Goal: Transaction & Acquisition: Obtain resource

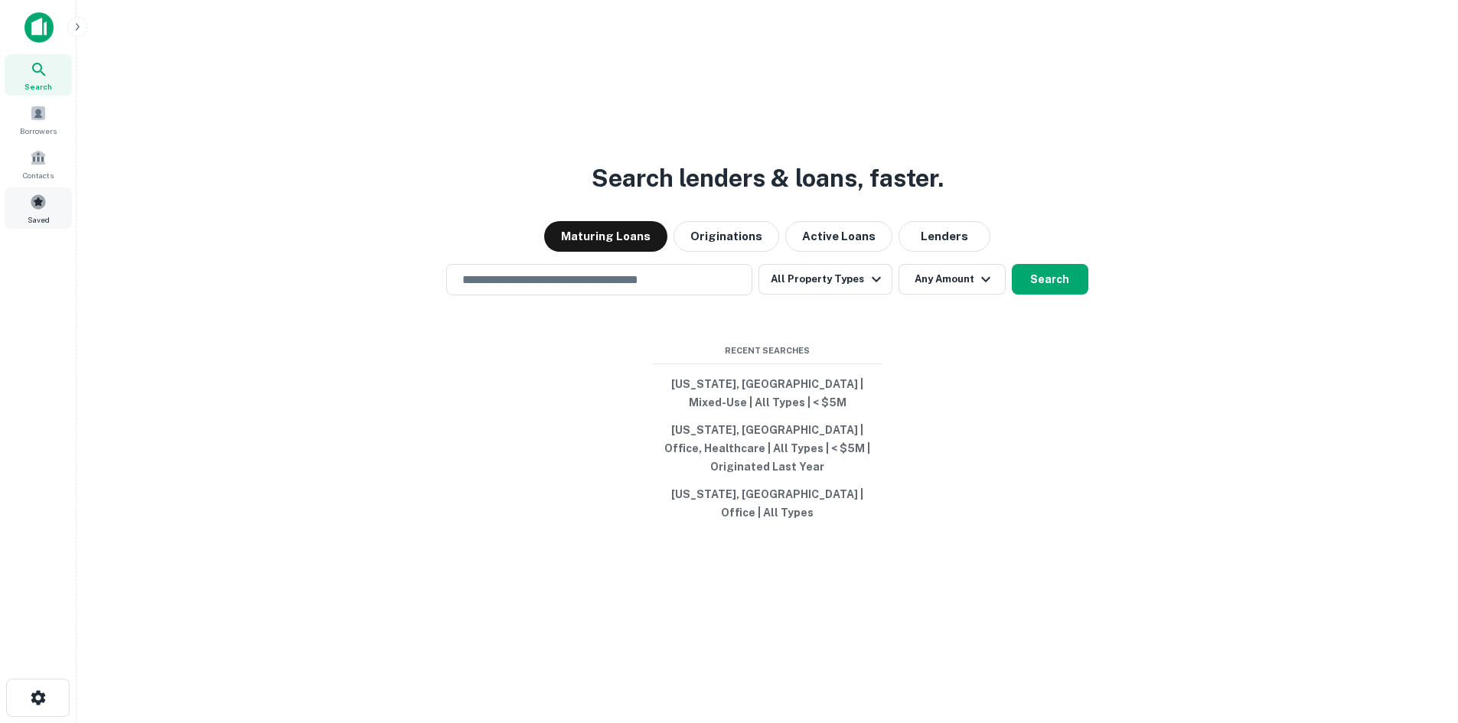
click at [41, 202] on span at bounding box center [38, 202] width 17 height 17
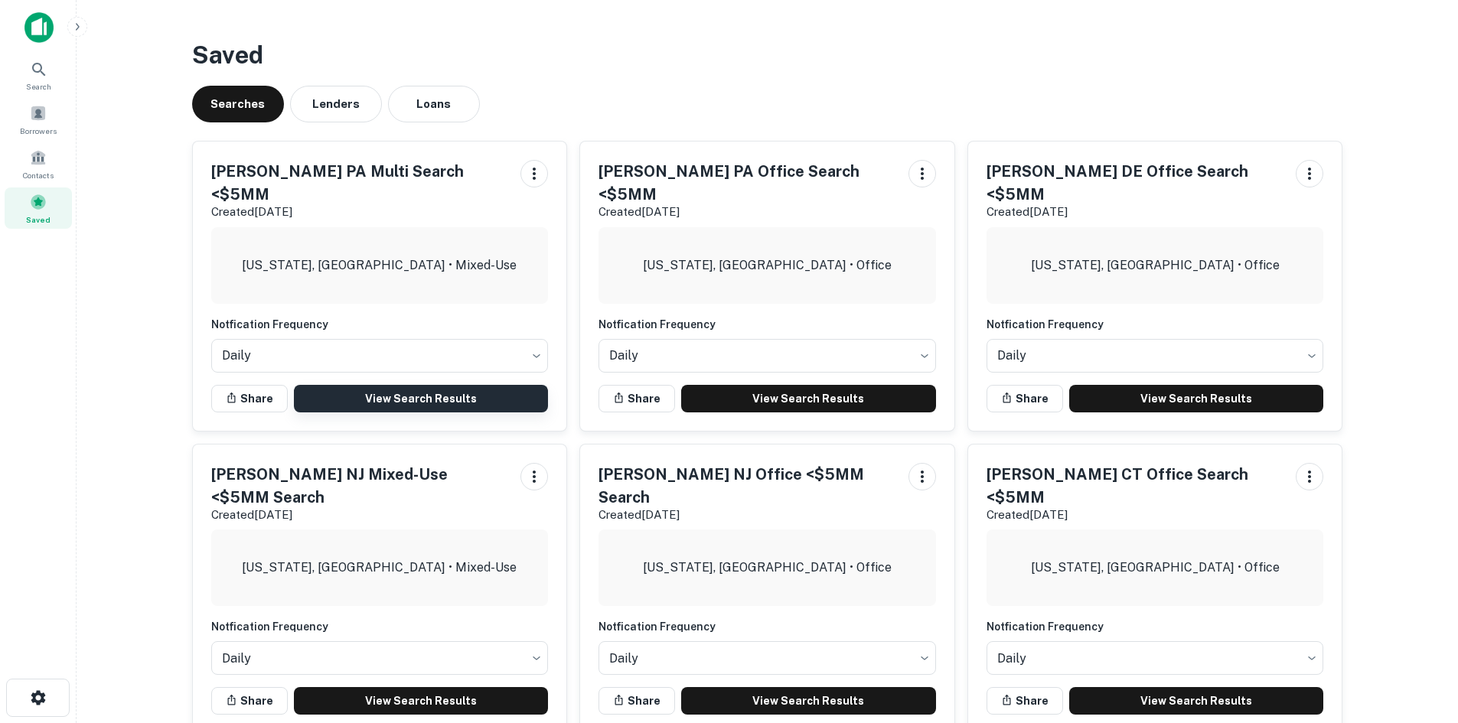
click at [393, 385] on link "View Search Results" at bounding box center [421, 399] width 255 height 28
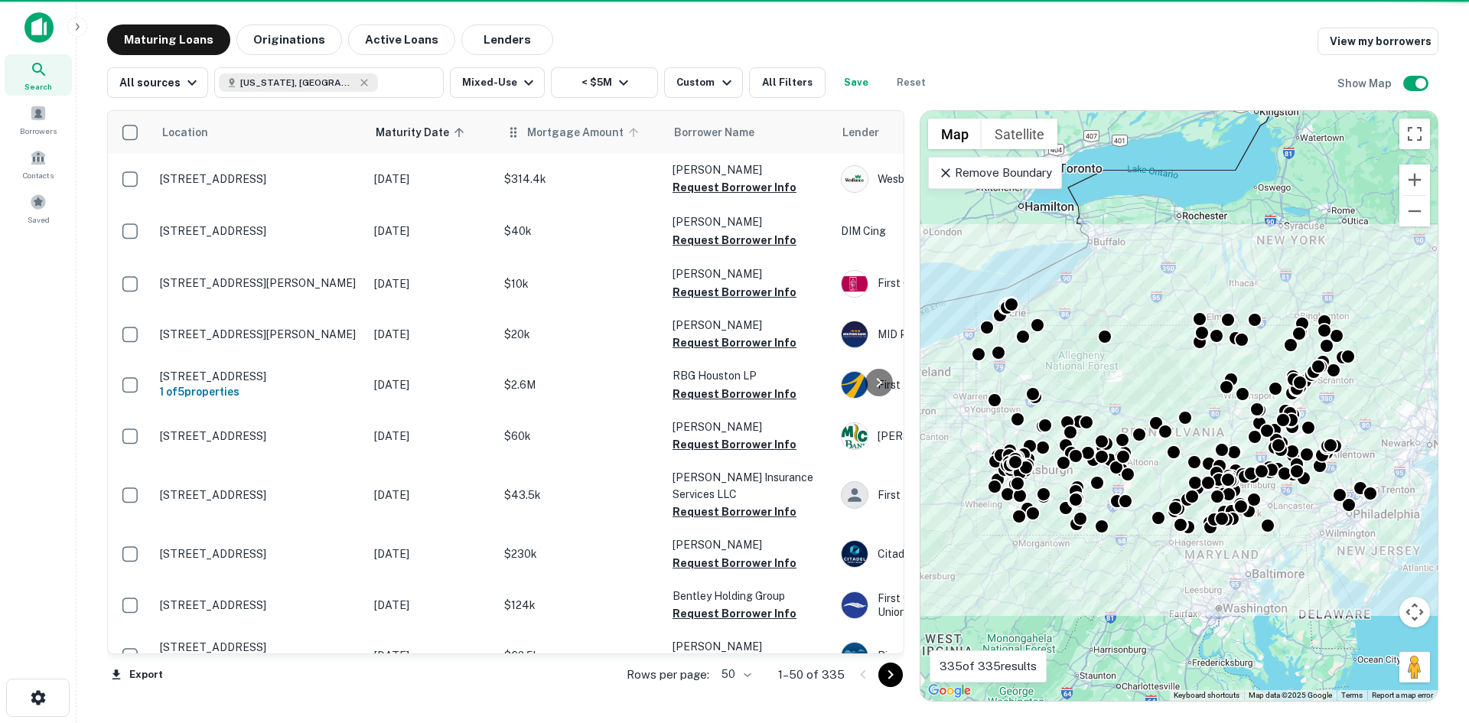
click at [547, 135] on span "Mortgage Amount" at bounding box center [585, 132] width 116 height 18
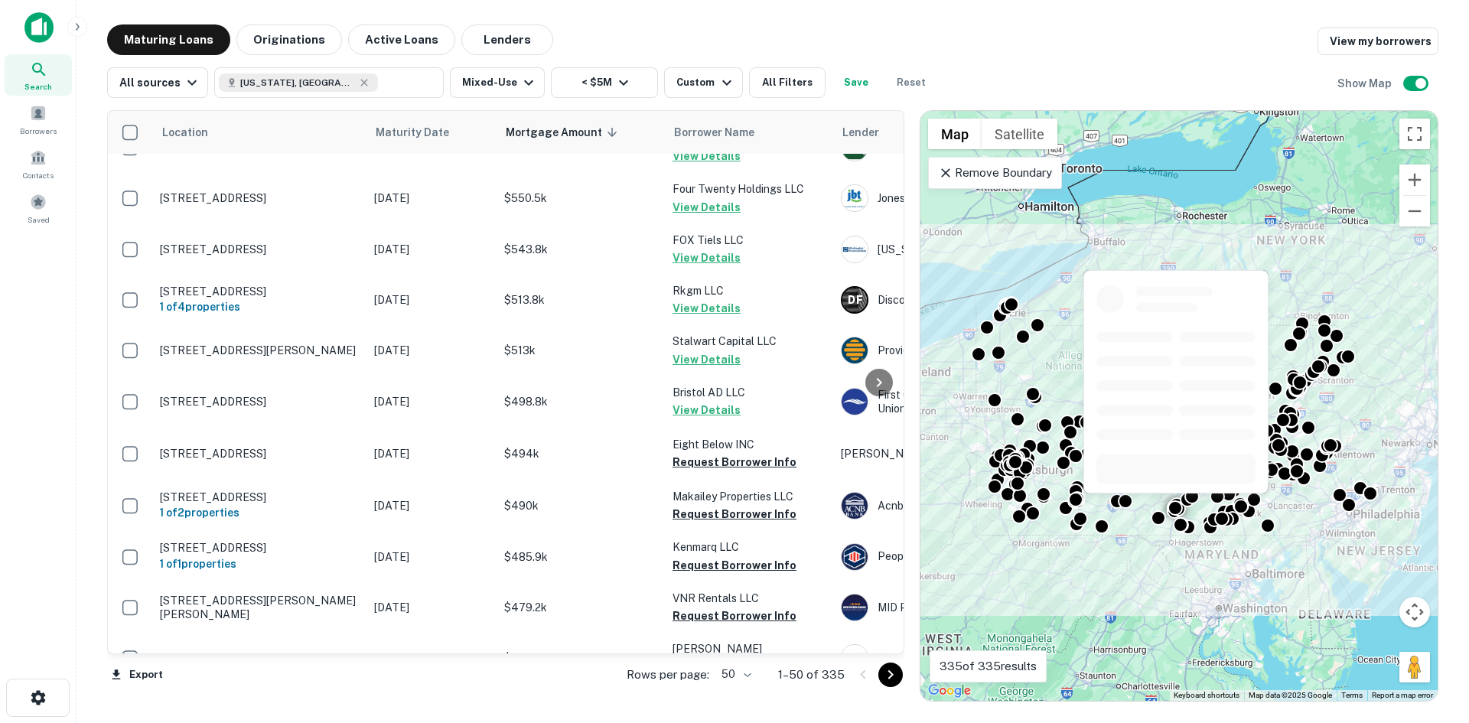
scroll to position [1990, 0]
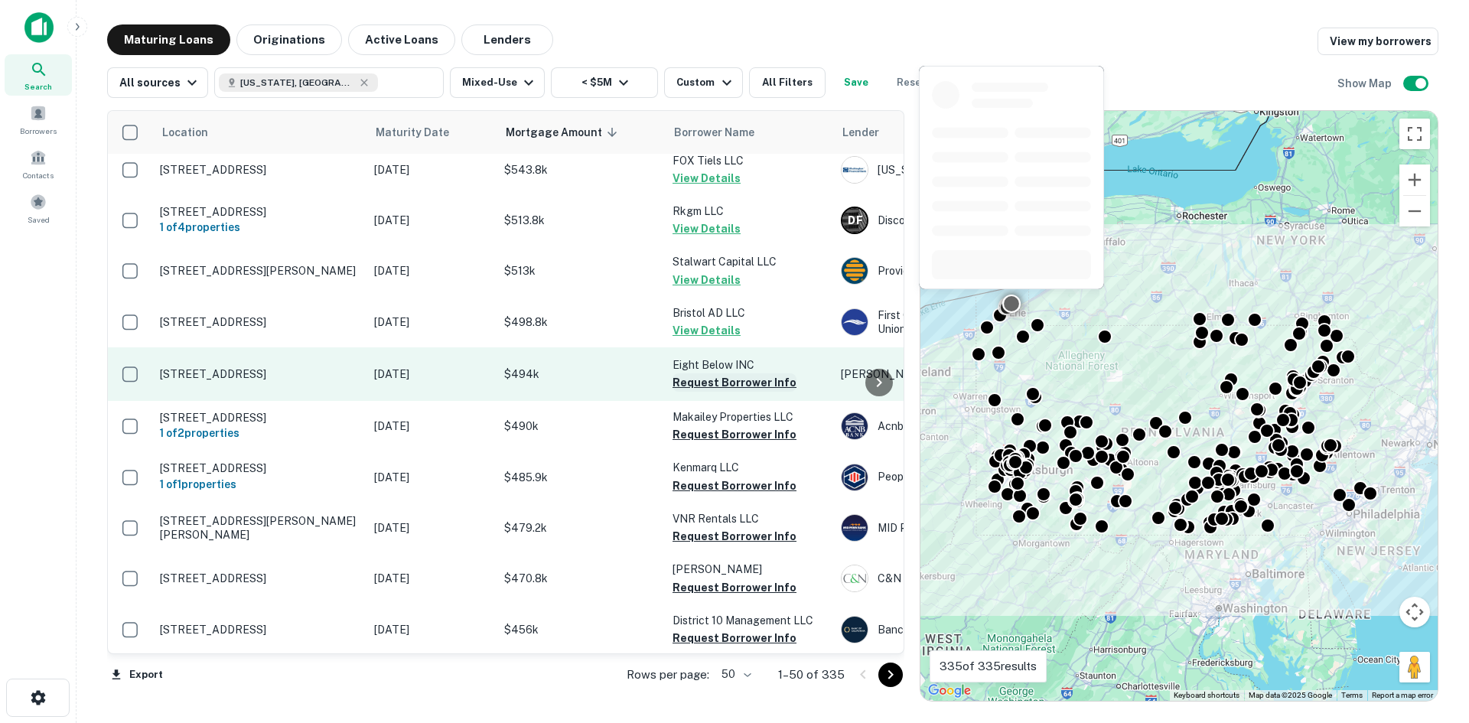
click at [724, 373] on button "Request Borrower Info" at bounding box center [735, 382] width 124 height 18
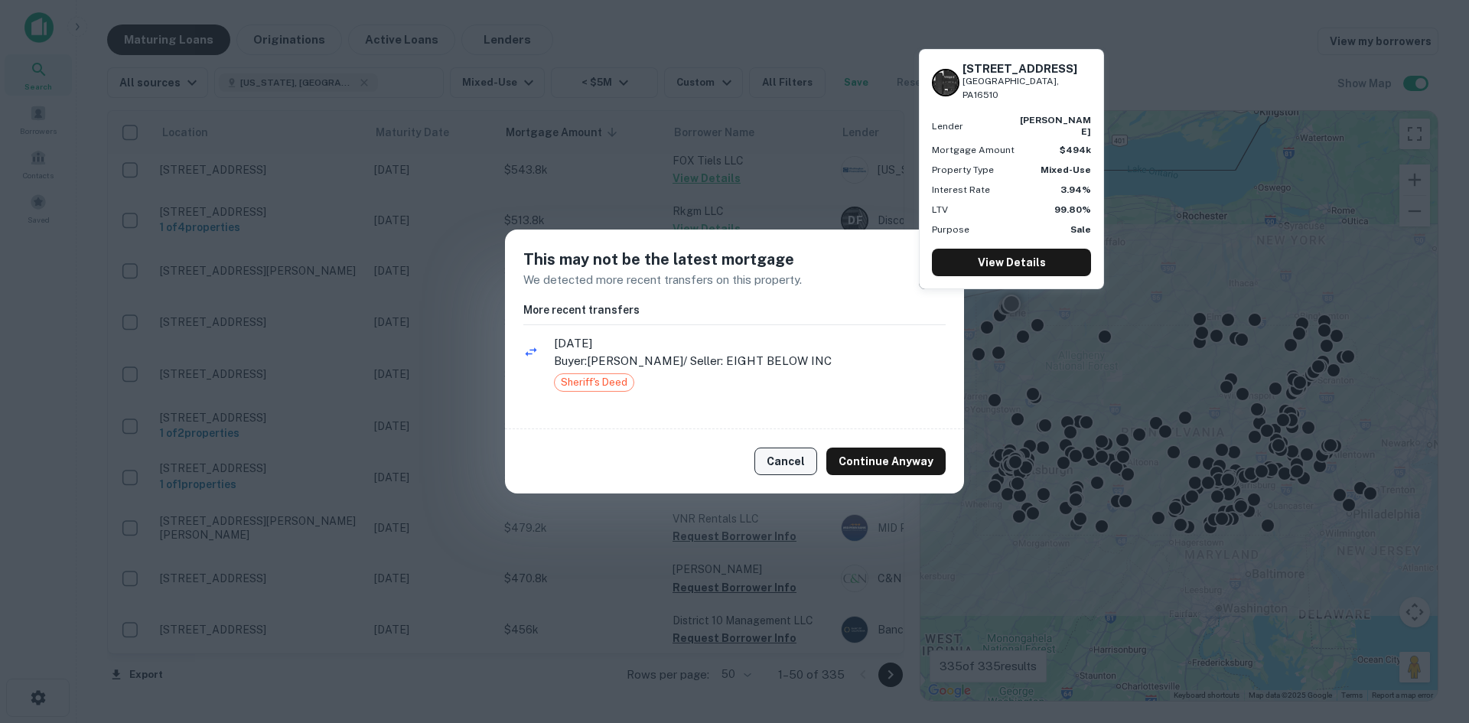
click at [789, 451] on button "Cancel" at bounding box center [786, 462] width 63 height 28
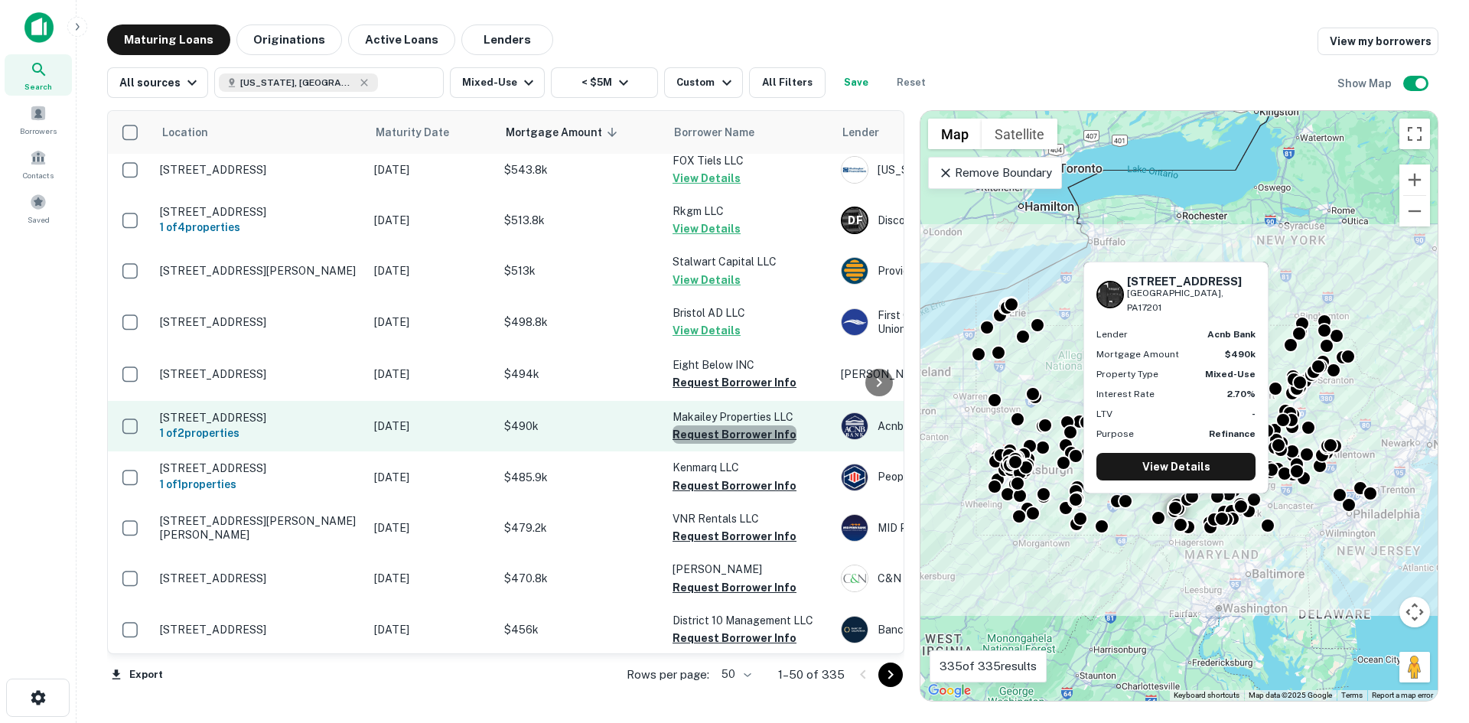
click at [737, 425] on button "Request Borrower Info" at bounding box center [735, 434] width 124 height 18
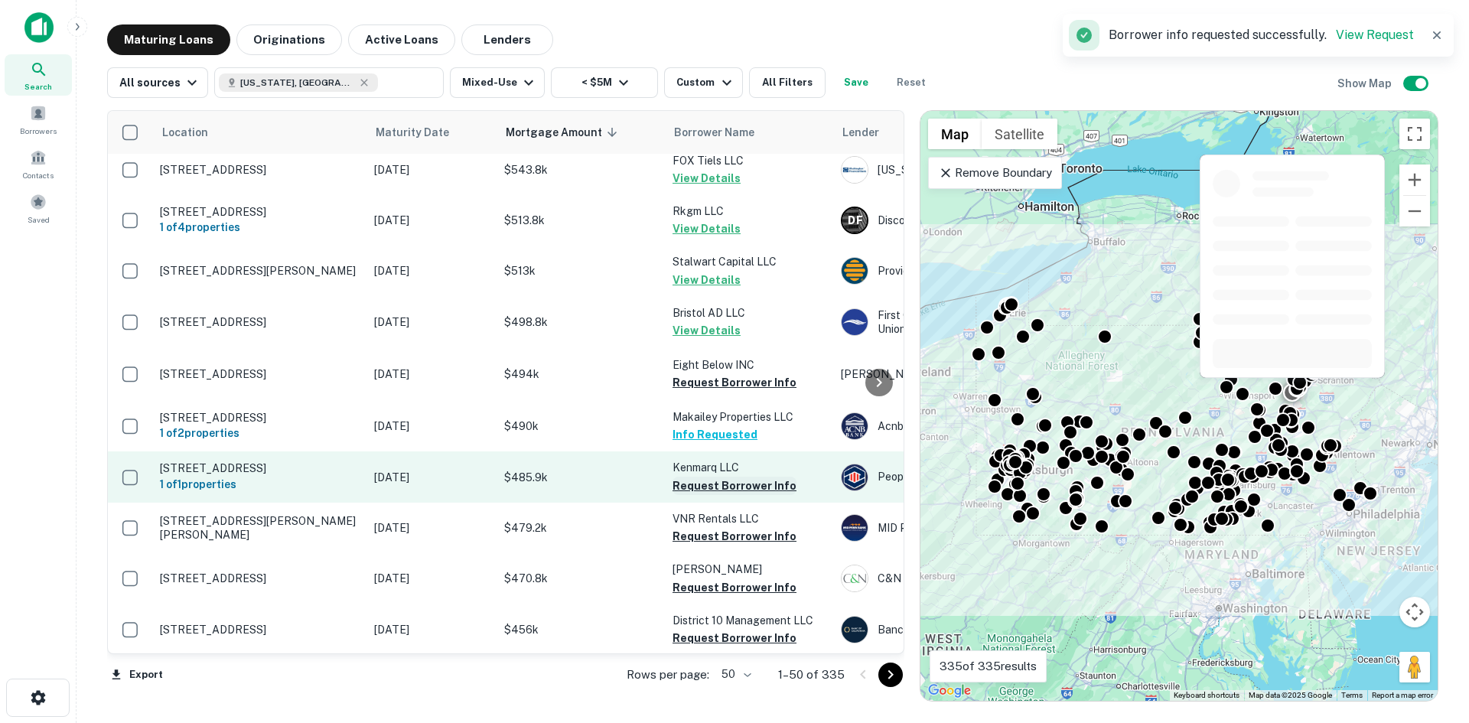
click at [713, 477] on button "Request Borrower Info" at bounding box center [735, 486] width 124 height 18
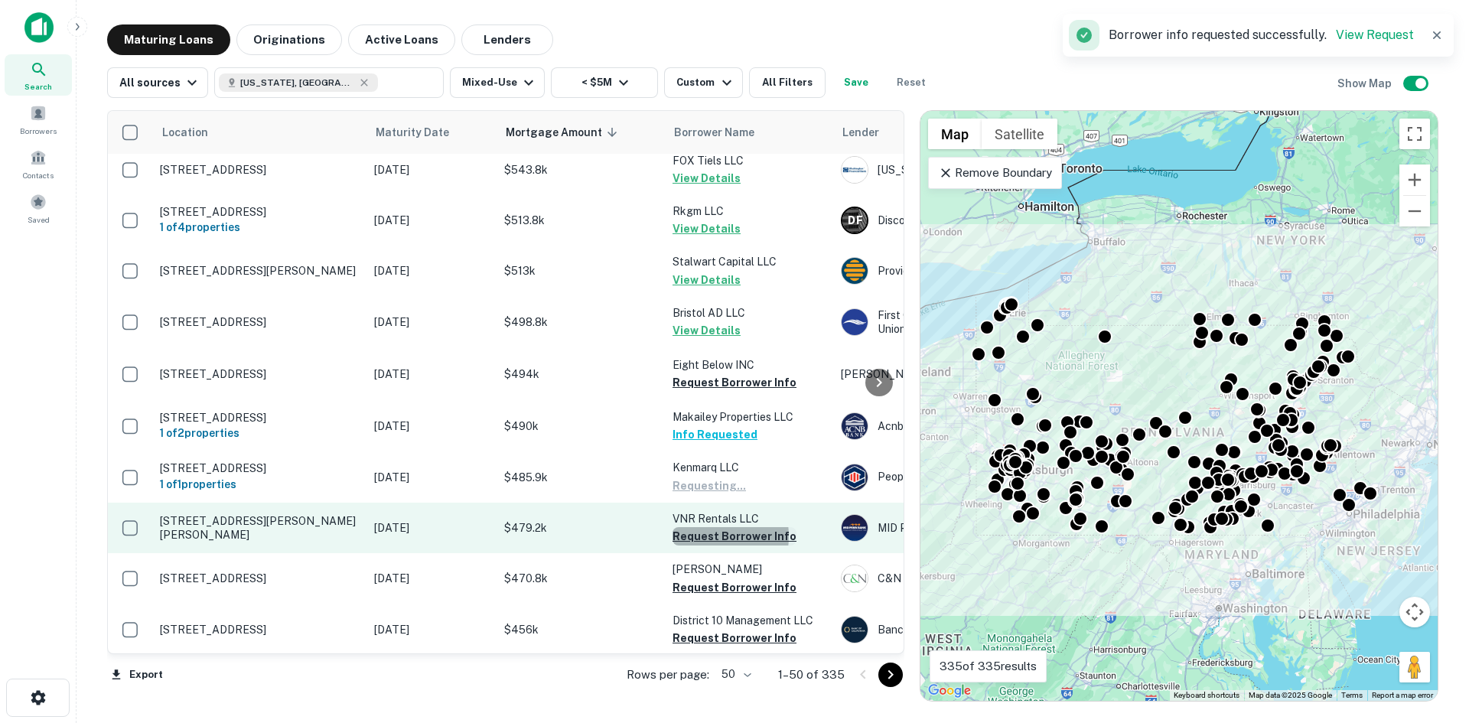
click at [705, 527] on button "Request Borrower Info" at bounding box center [735, 536] width 124 height 18
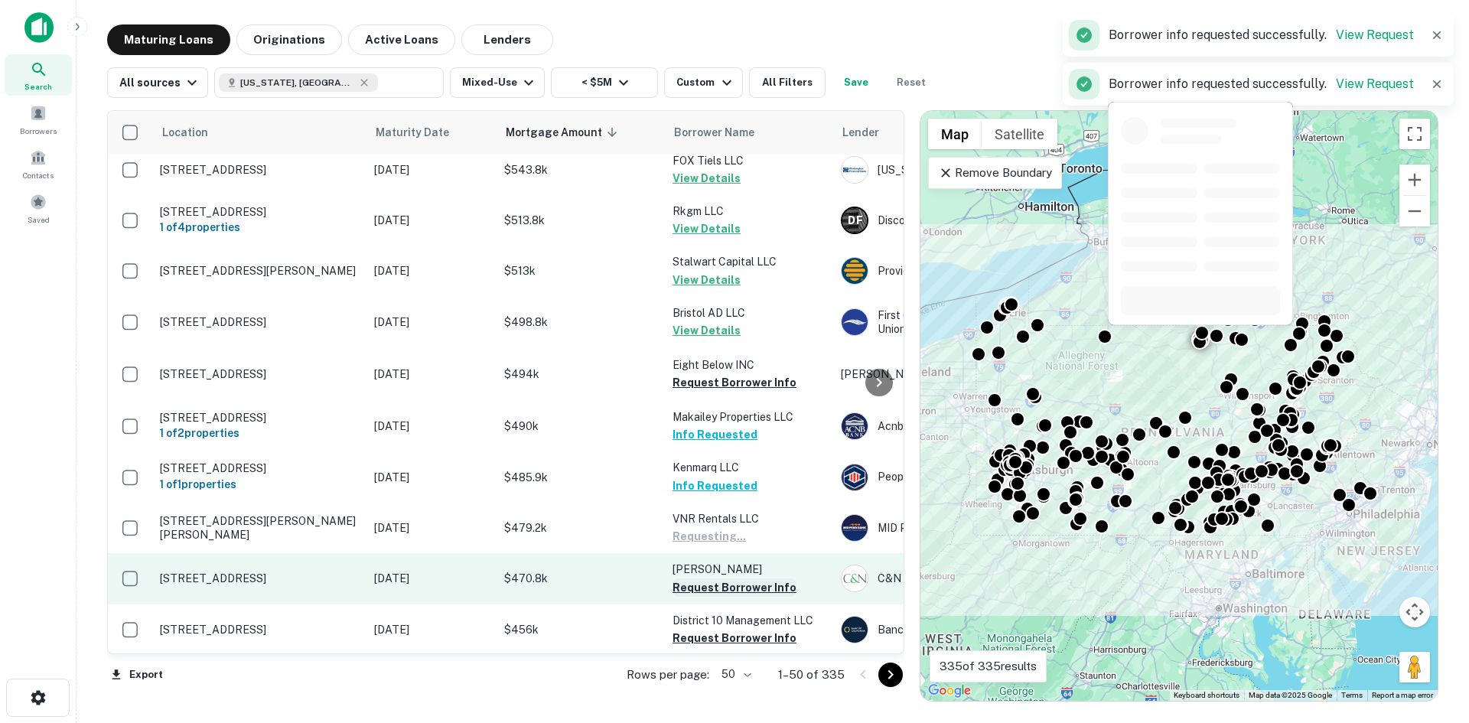
scroll to position [2176, 0]
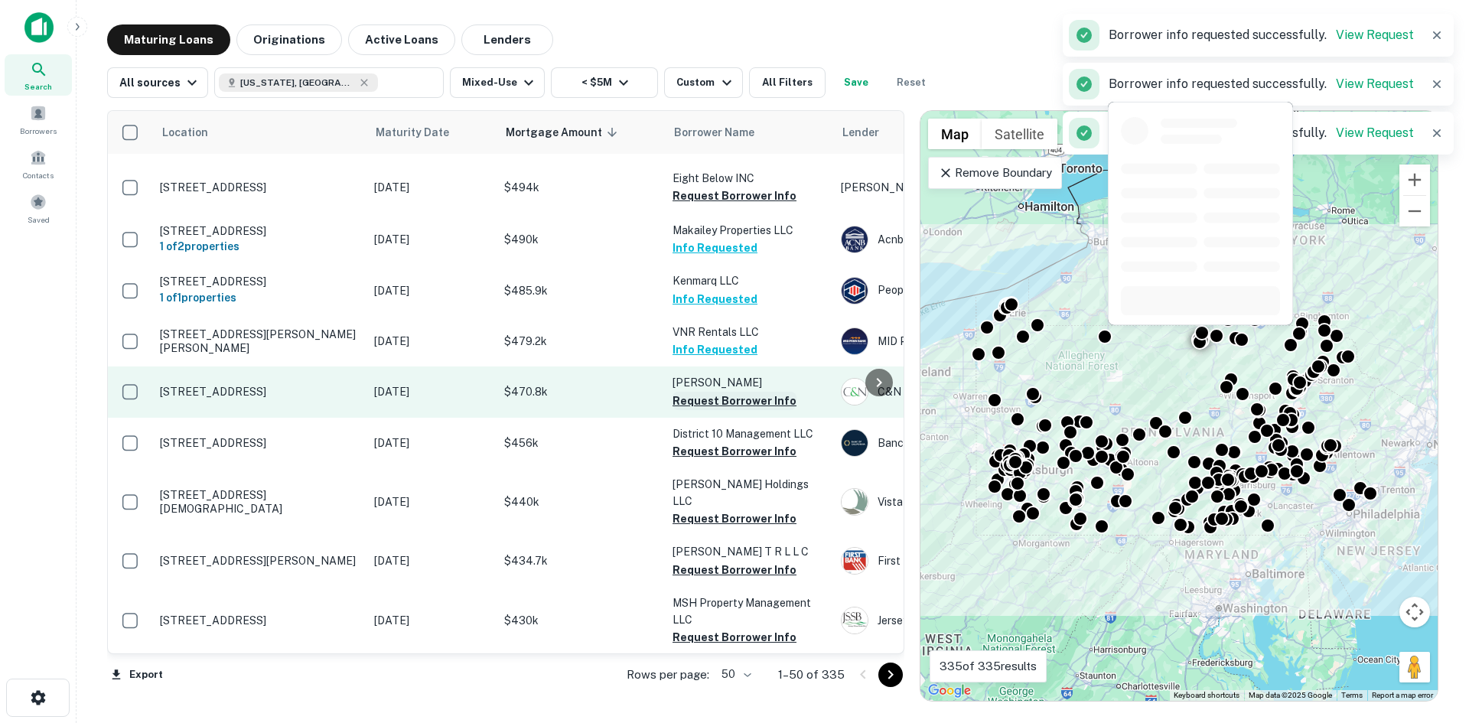
click at [704, 392] on button "Request Borrower Info" at bounding box center [735, 401] width 124 height 18
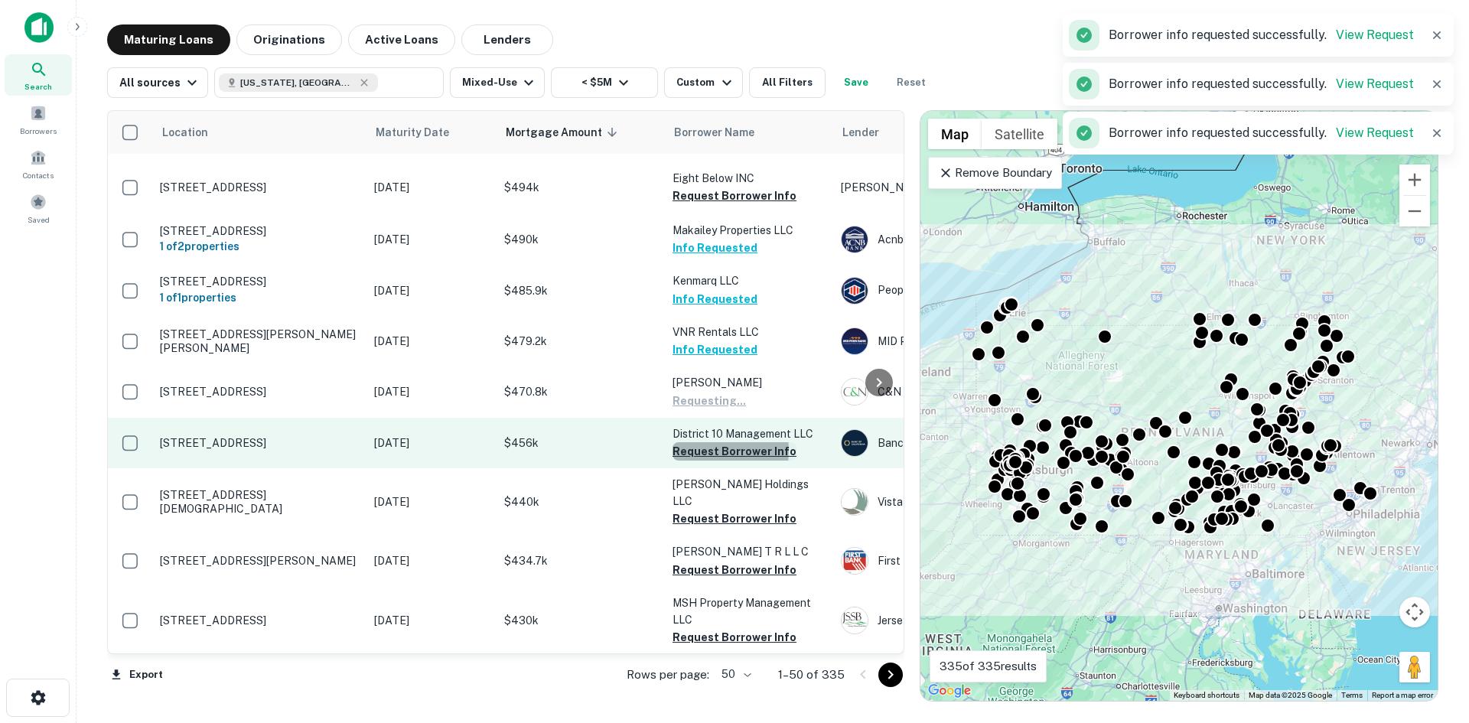
click at [710, 442] on button "Request Borrower Info" at bounding box center [735, 451] width 124 height 18
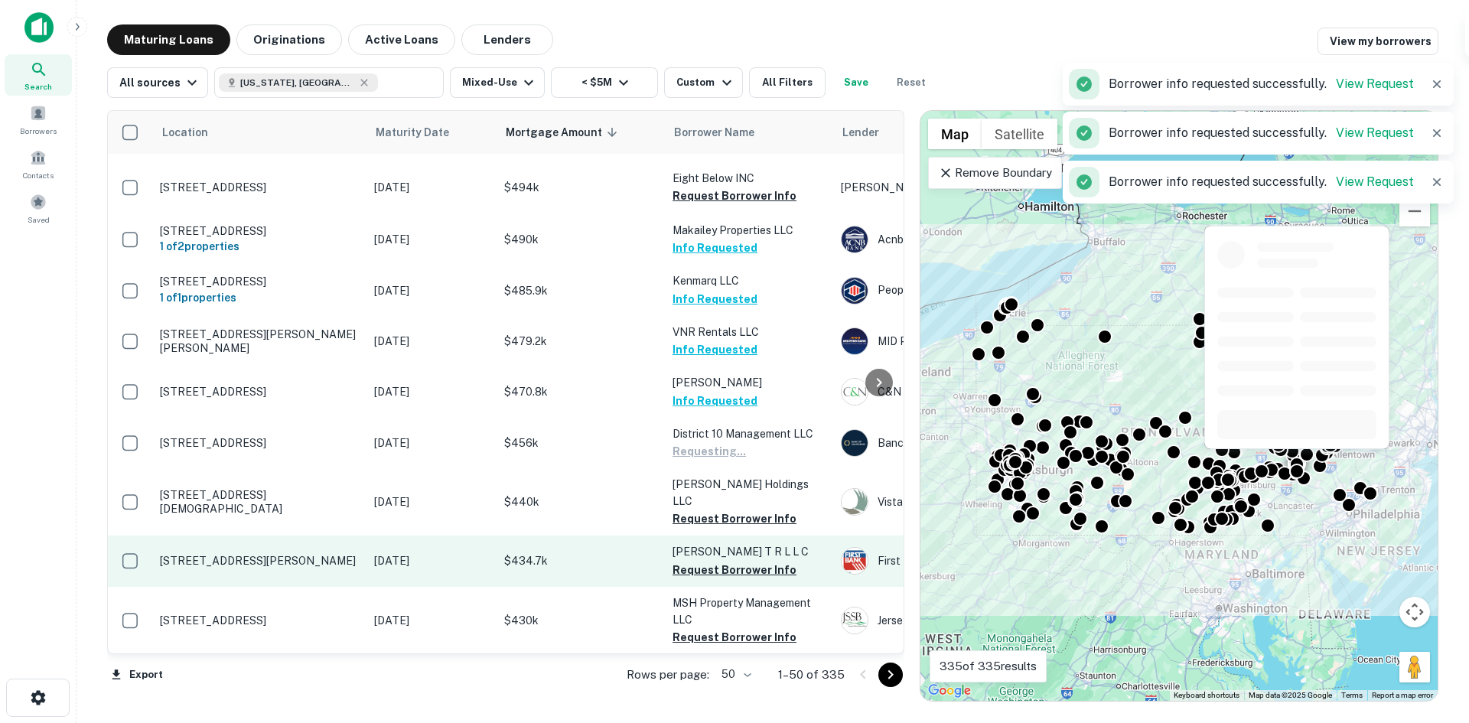
click at [706, 510] on button "Request Borrower Info" at bounding box center [735, 519] width 124 height 18
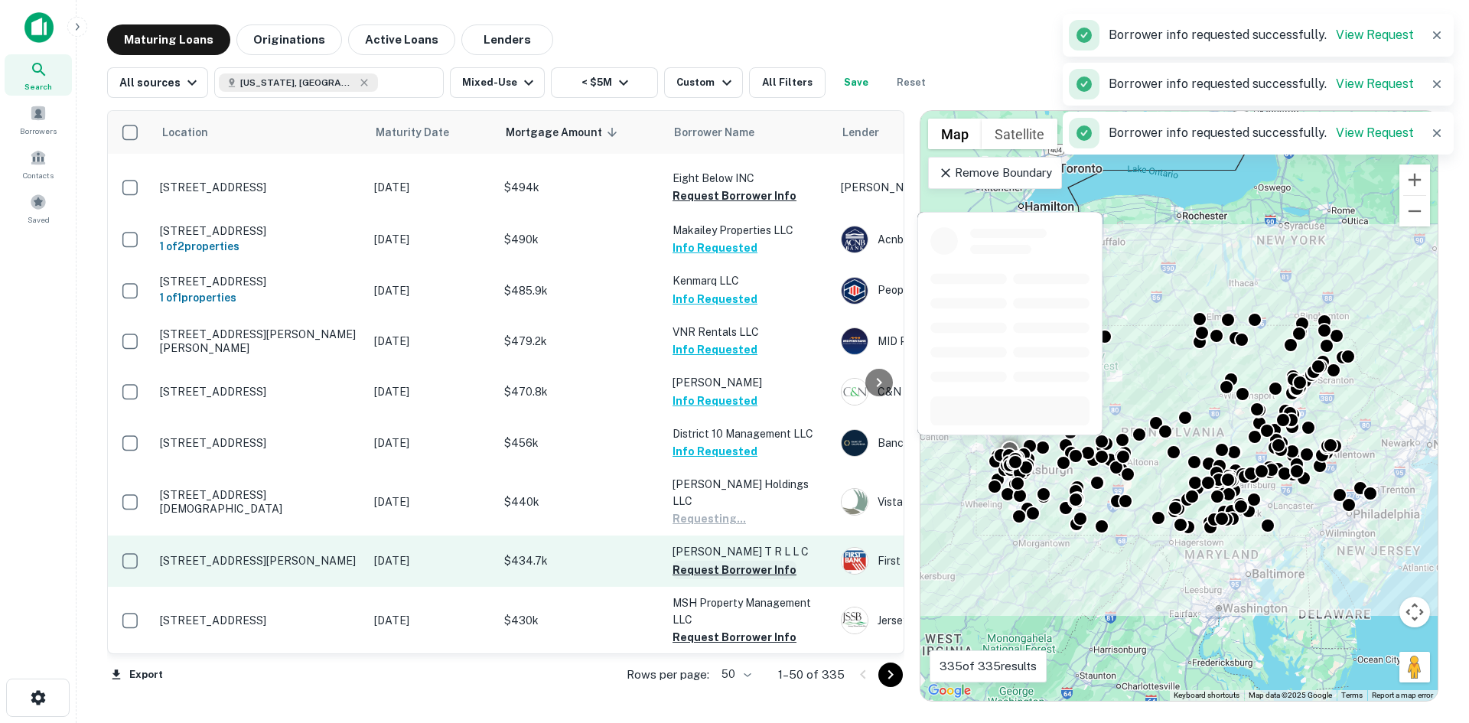
click at [718, 561] on button "Request Borrower Info" at bounding box center [735, 570] width 124 height 18
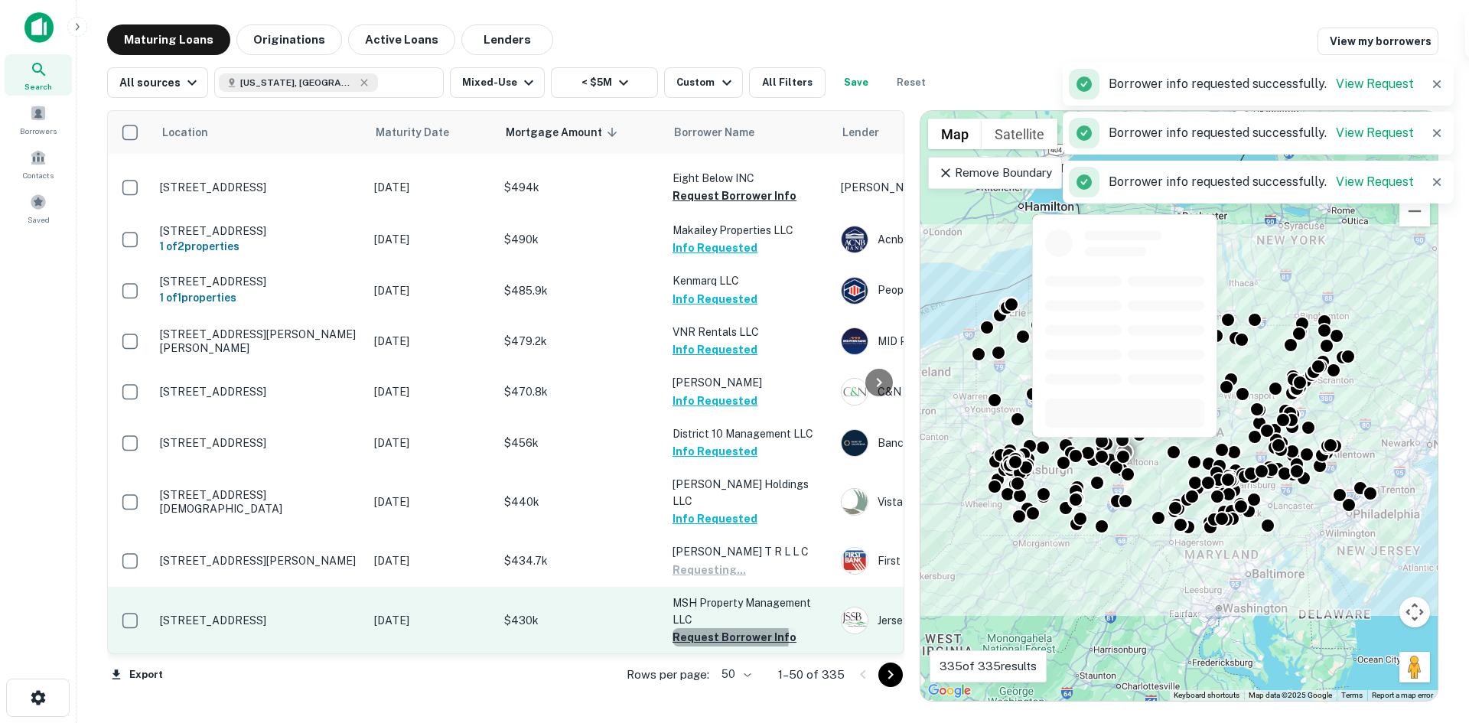
click at [712, 628] on button "Request Borrower Info" at bounding box center [735, 637] width 124 height 18
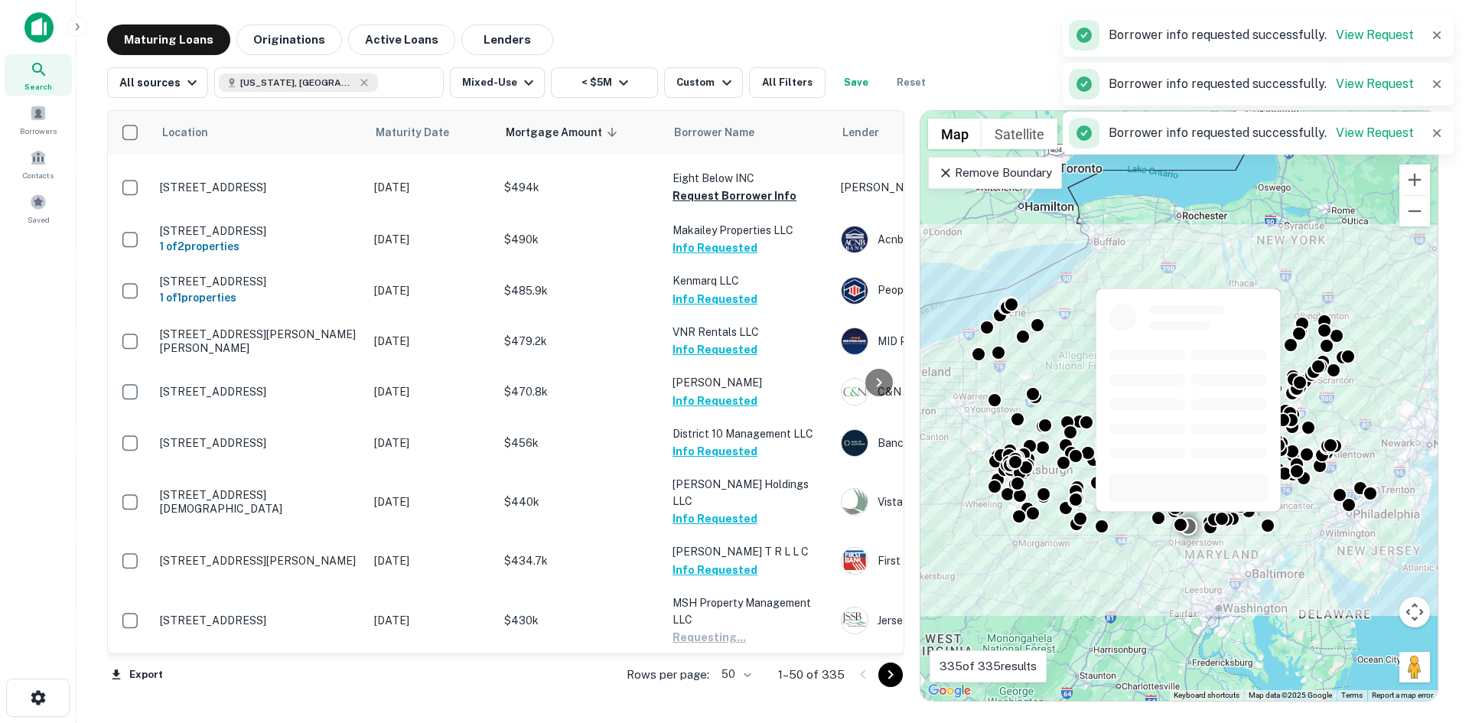
click at [709, 696] on button "Request Borrower Info" at bounding box center [735, 705] width 124 height 18
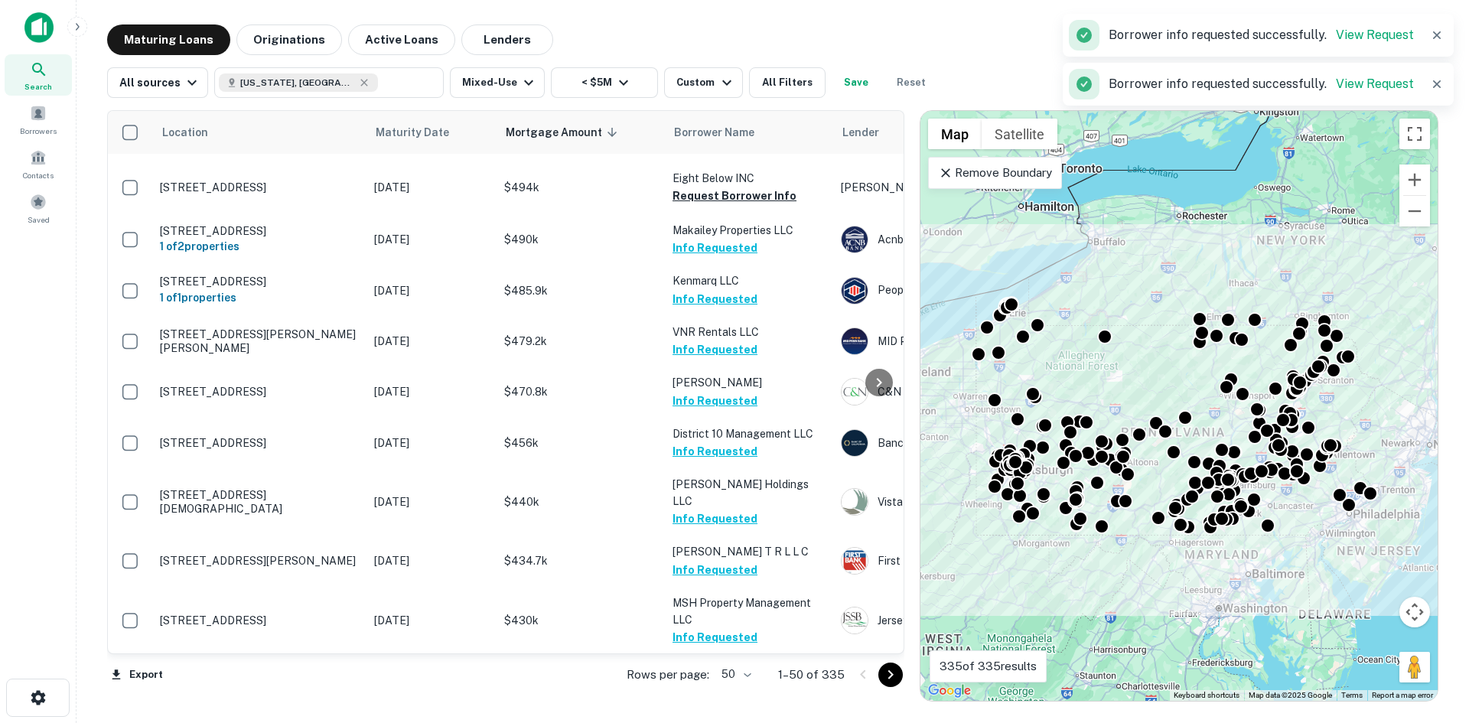
click at [892, 675] on icon "Go to next page" at bounding box center [891, 675] width 18 height 18
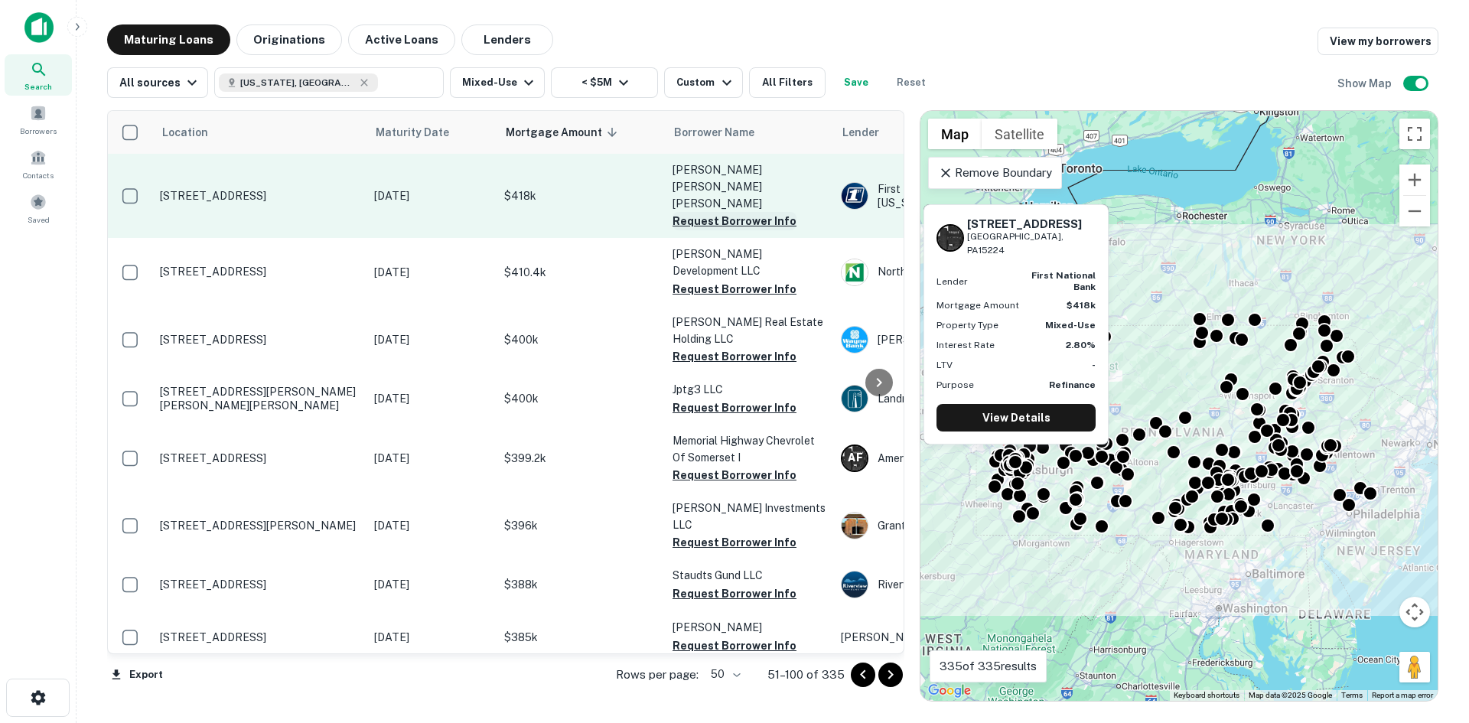
click at [748, 212] on button "Request Borrower Info" at bounding box center [735, 221] width 124 height 18
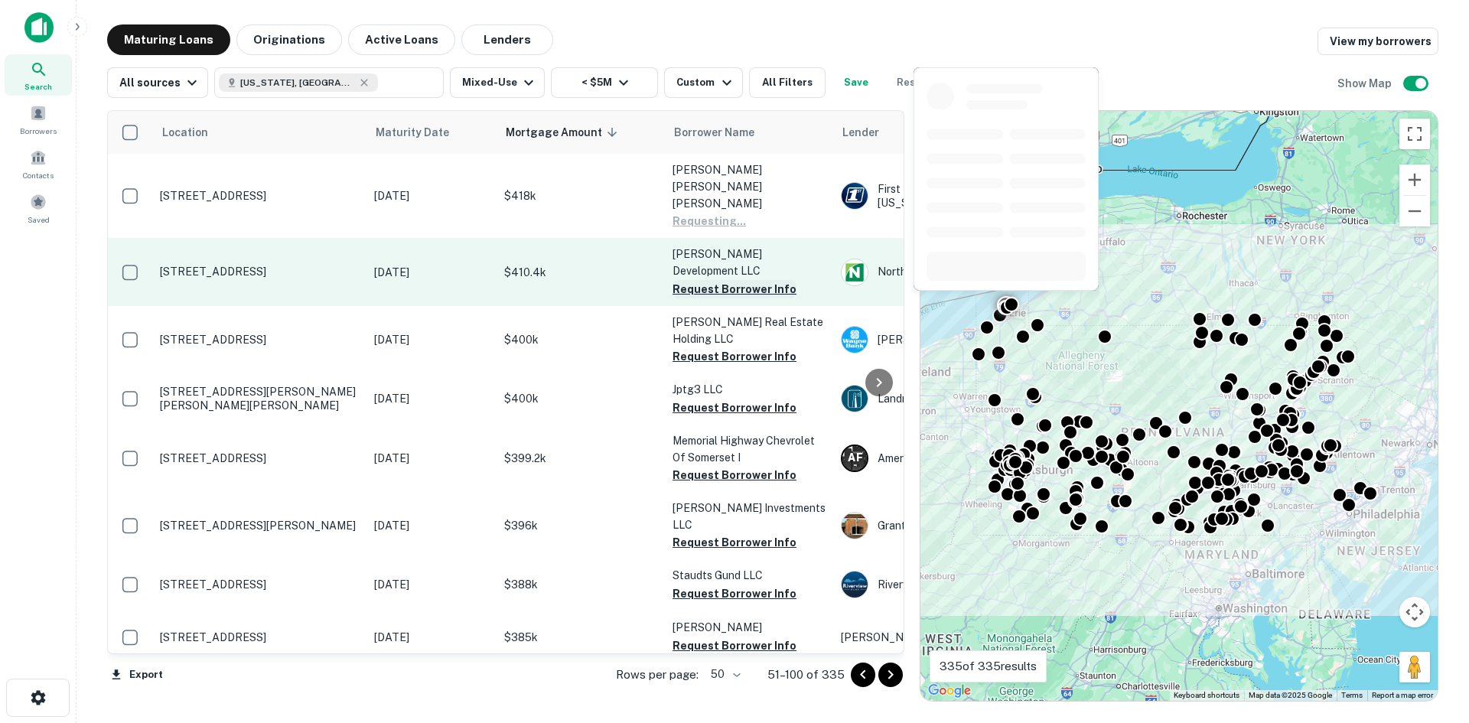
click at [735, 280] on button "Request Borrower Info" at bounding box center [735, 289] width 124 height 18
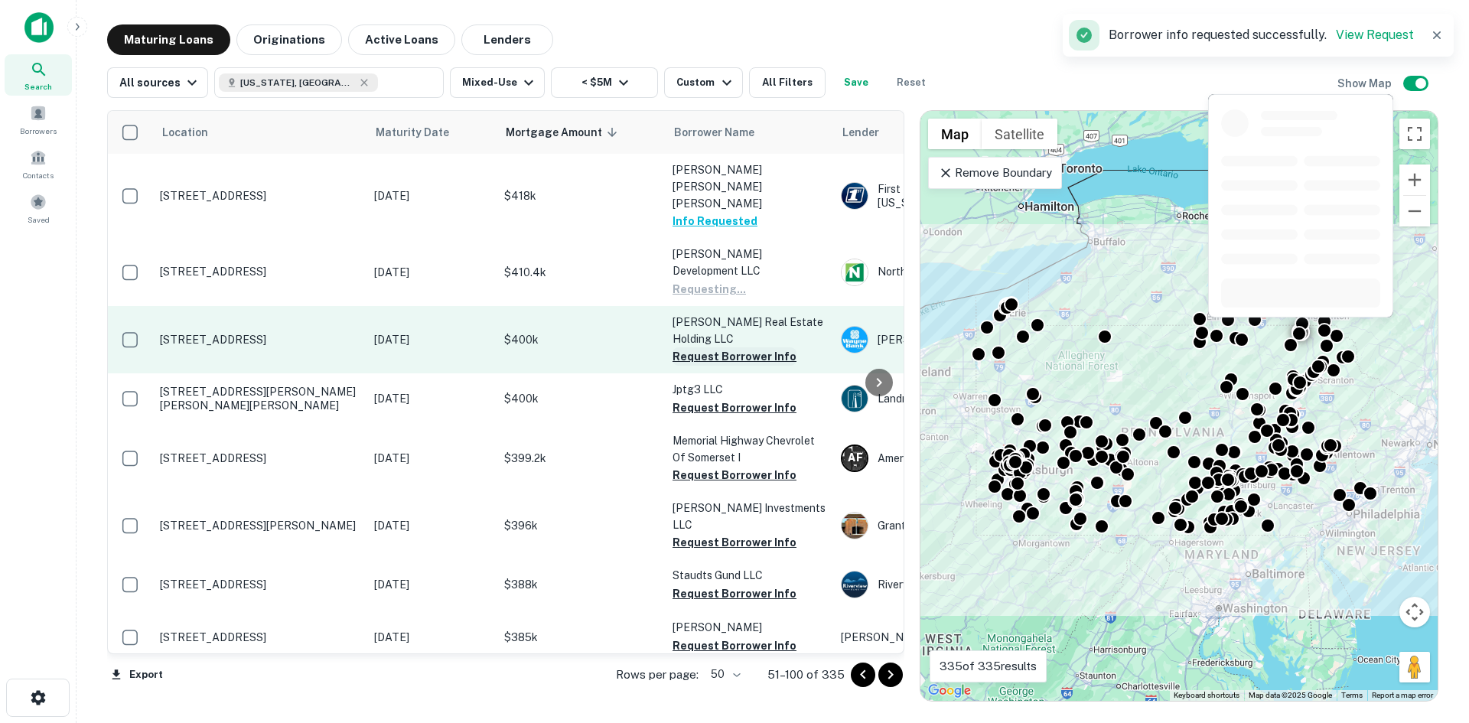
click at [725, 347] on button "Request Borrower Info" at bounding box center [735, 356] width 124 height 18
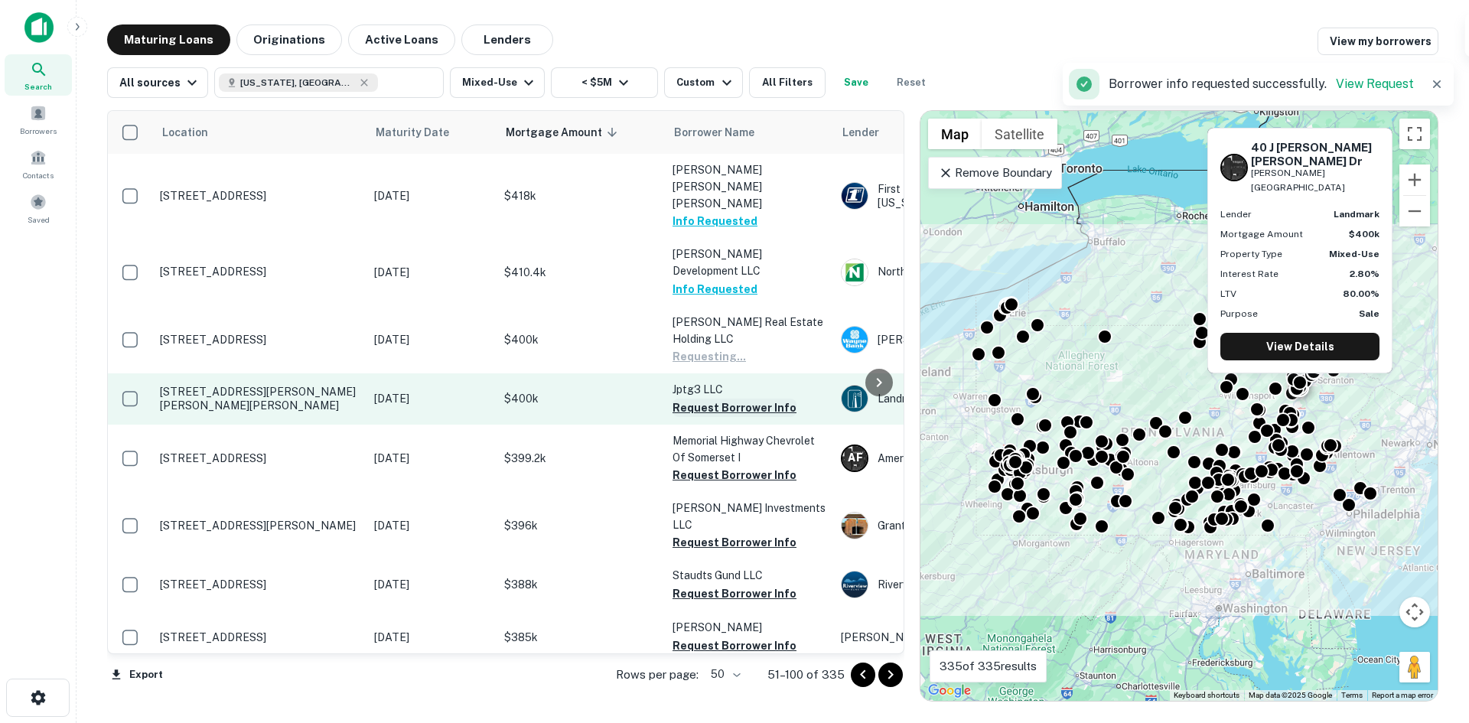
click at [728, 399] on button "Request Borrower Info" at bounding box center [735, 408] width 124 height 18
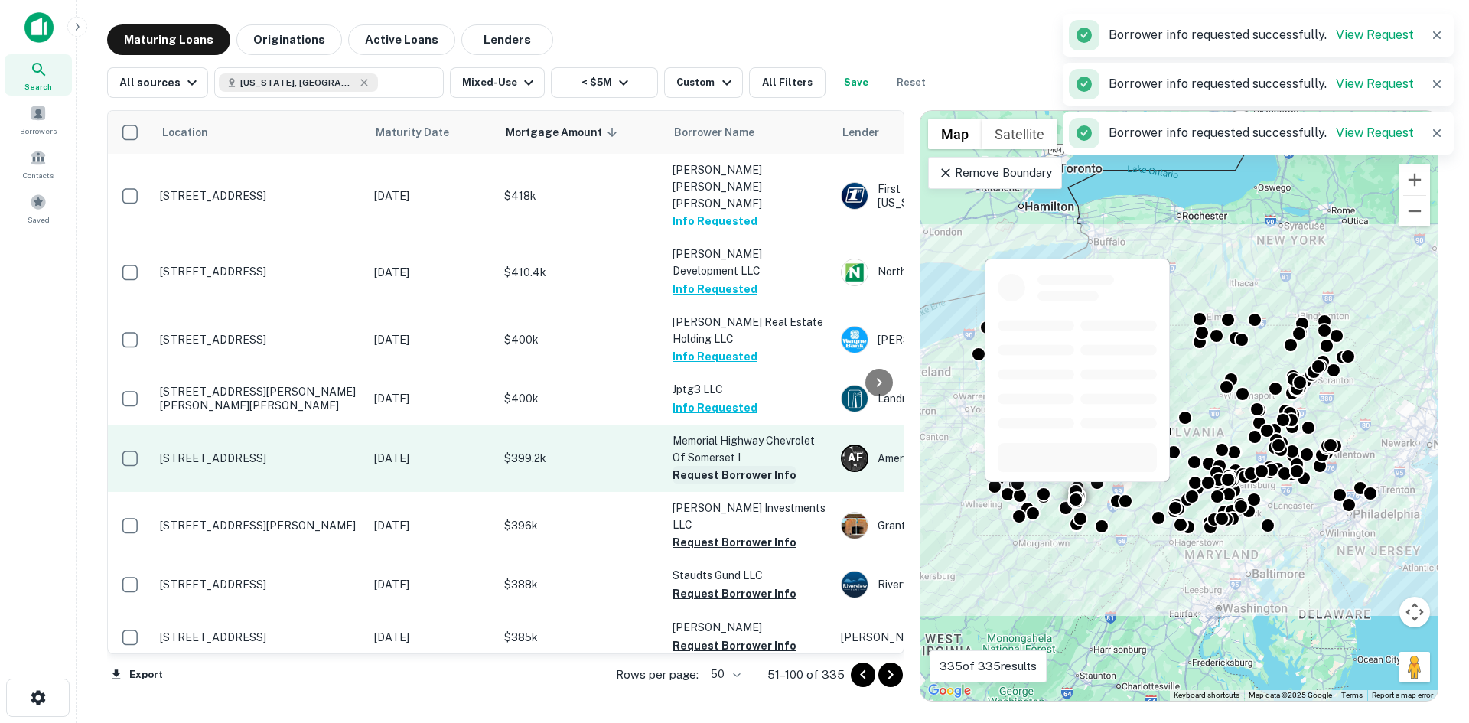
click at [719, 466] on button "Request Borrower Info" at bounding box center [735, 475] width 124 height 18
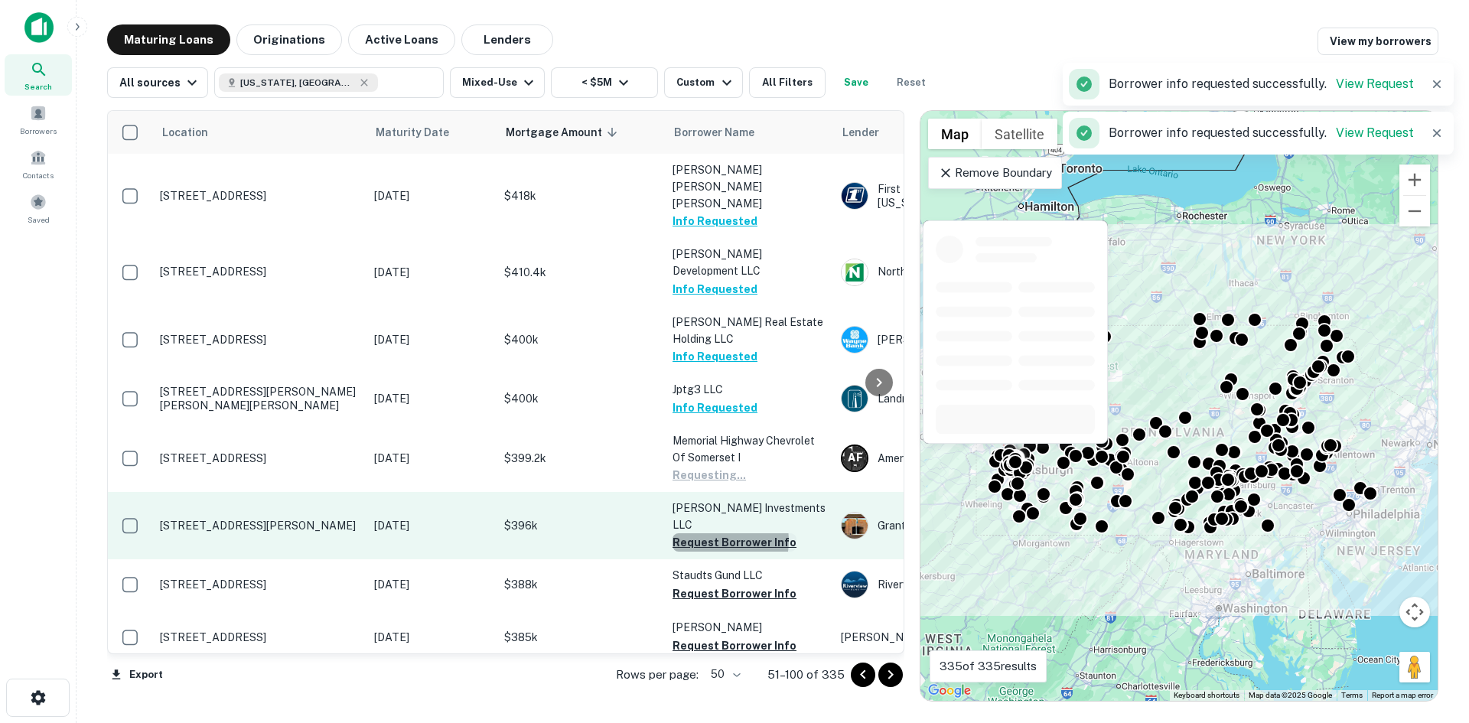
click at [716, 533] on button "Request Borrower Info" at bounding box center [735, 542] width 124 height 18
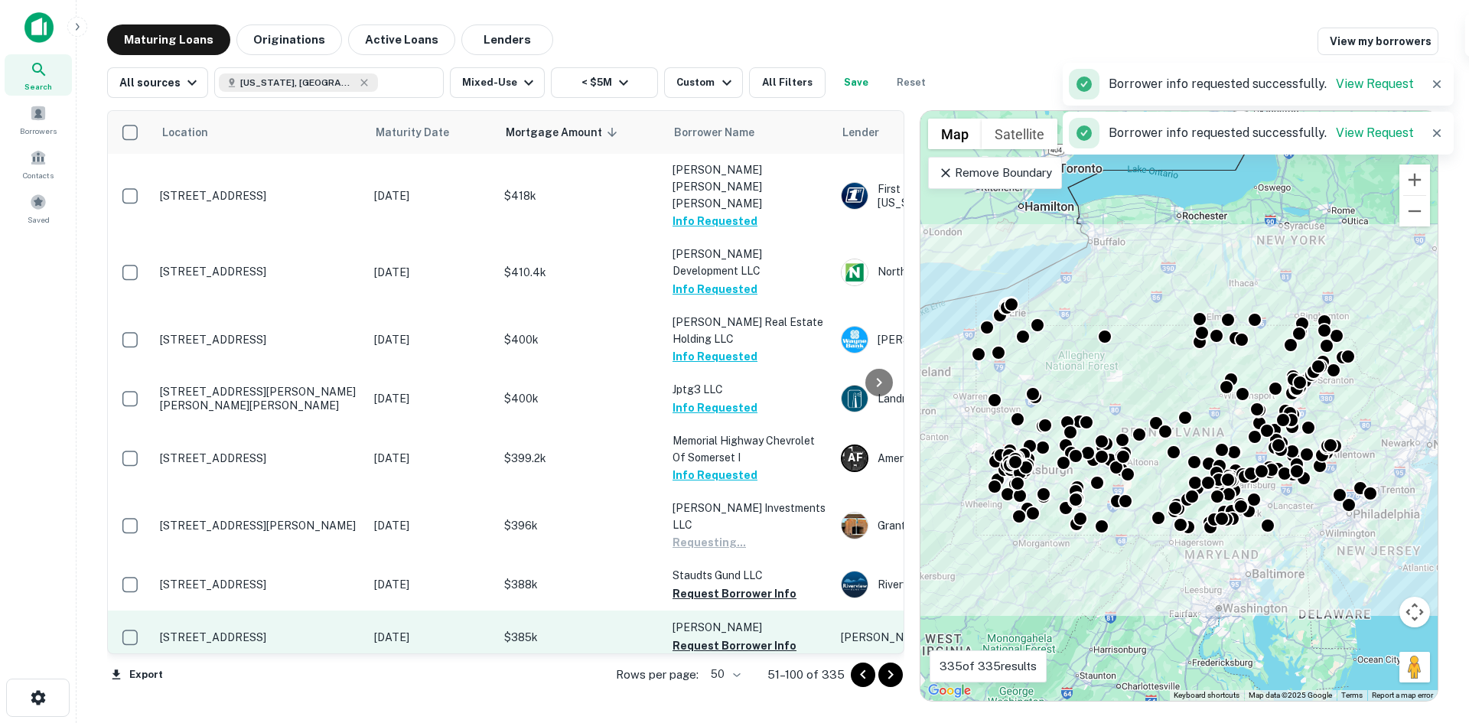
scroll to position [230, 0]
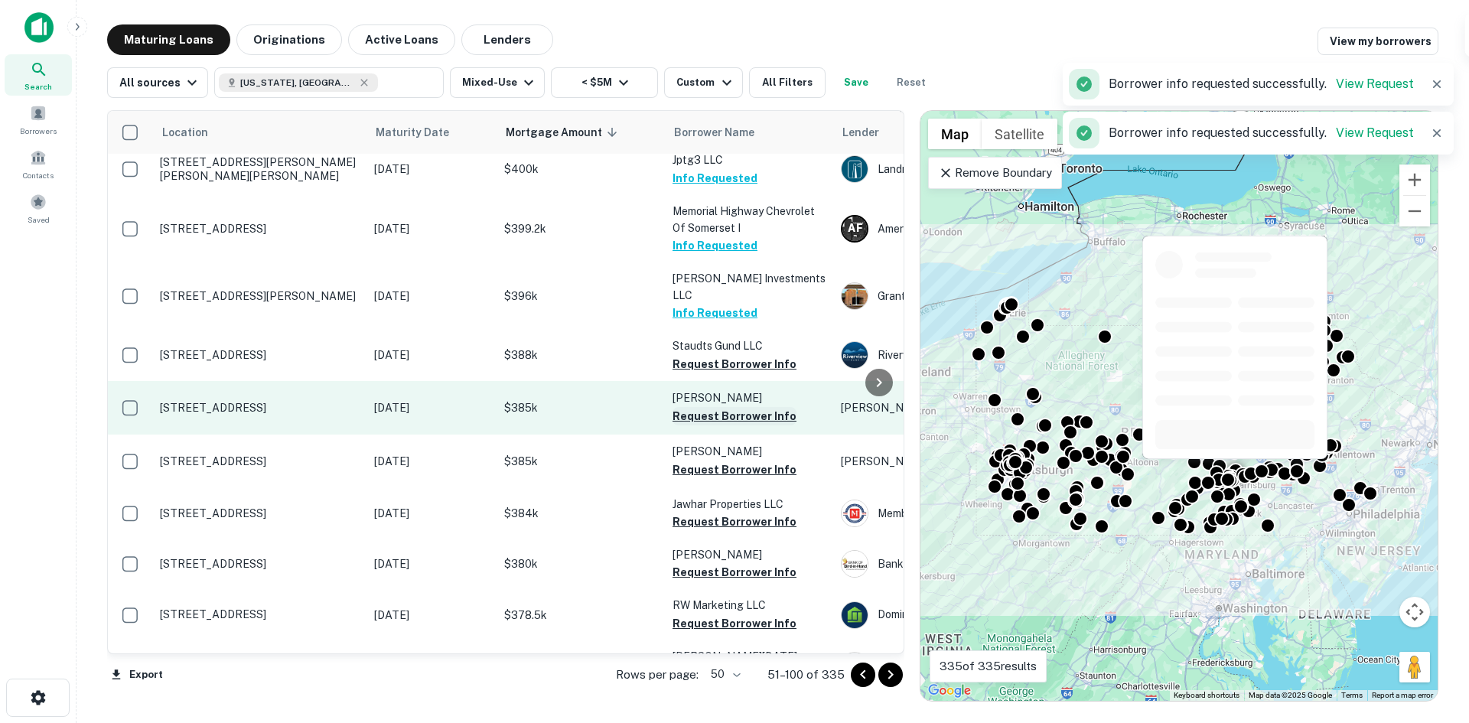
click at [723, 355] on button "Request Borrower Info" at bounding box center [735, 364] width 124 height 18
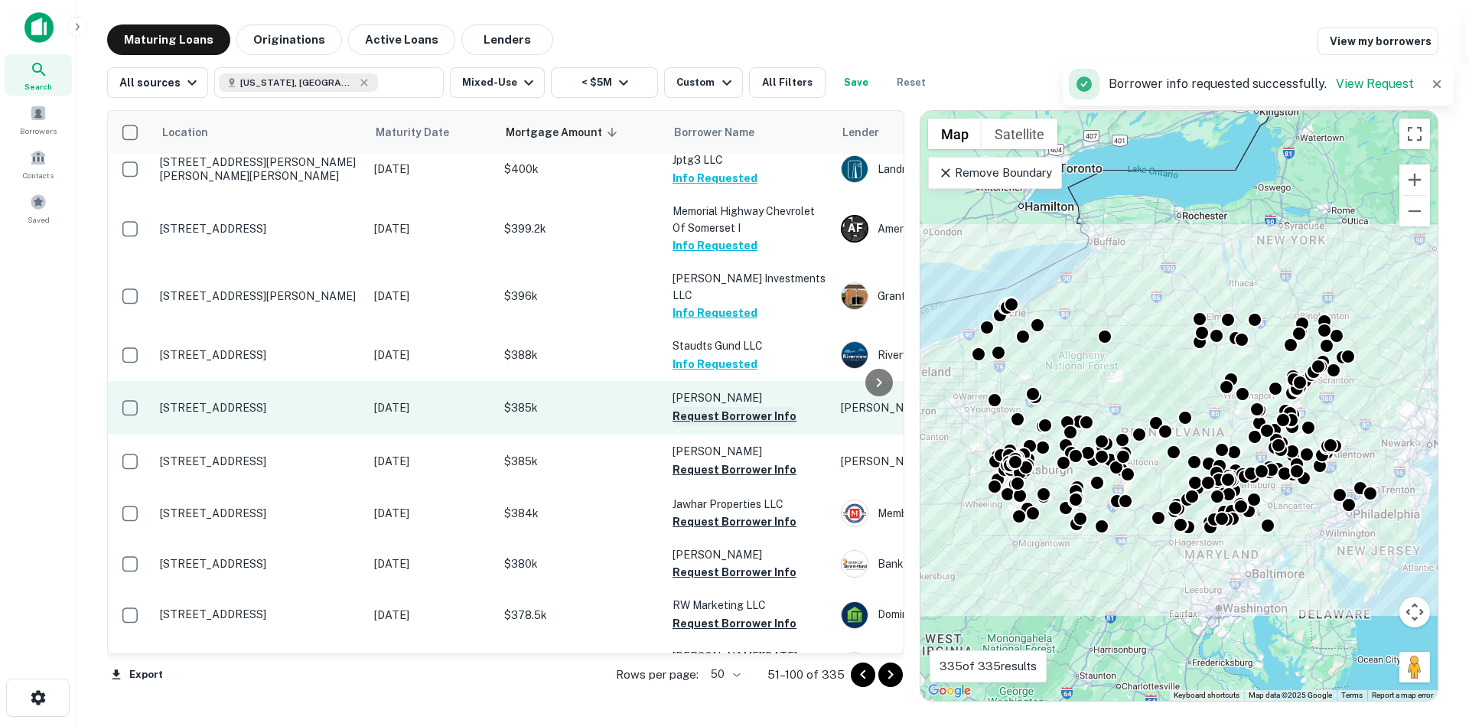
click at [713, 407] on button "Request Borrower Info" at bounding box center [735, 416] width 124 height 18
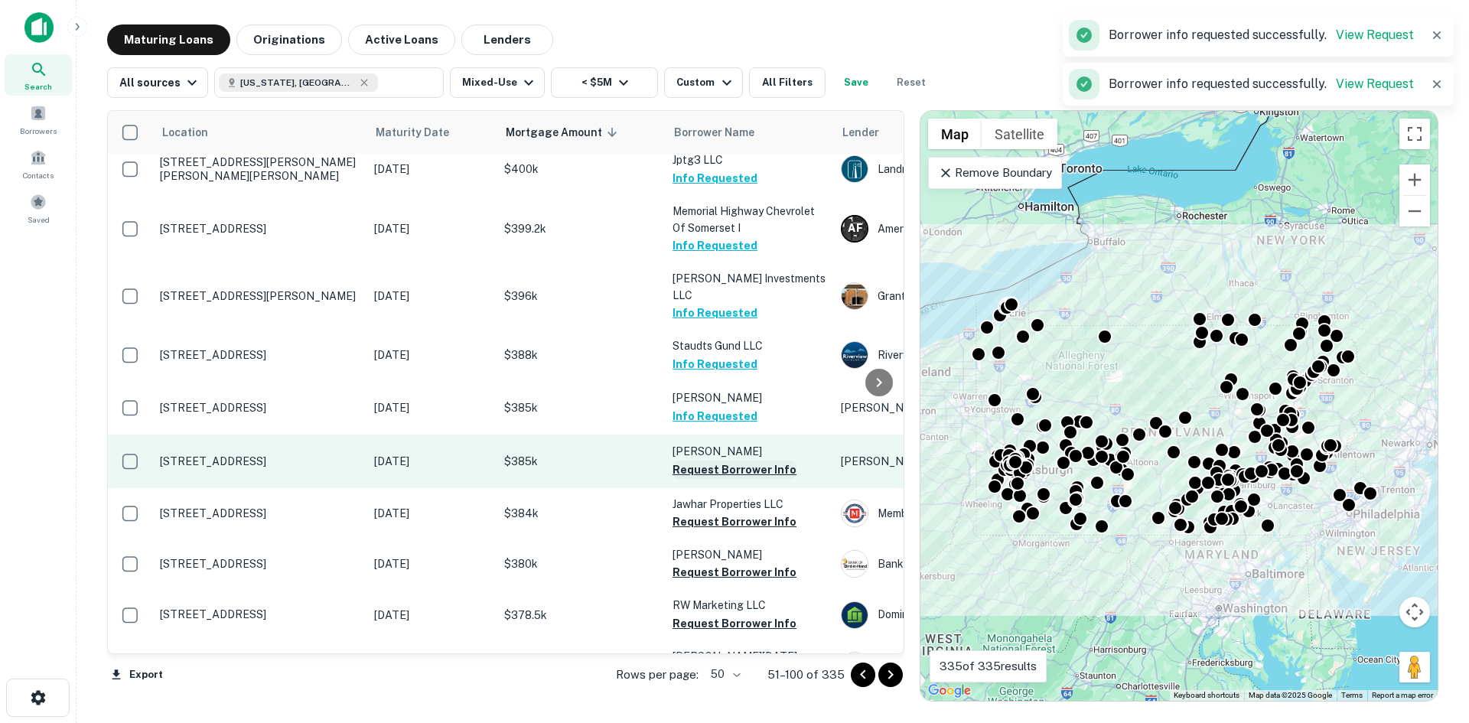
click at [719, 461] on button "Request Borrower Info" at bounding box center [735, 470] width 124 height 18
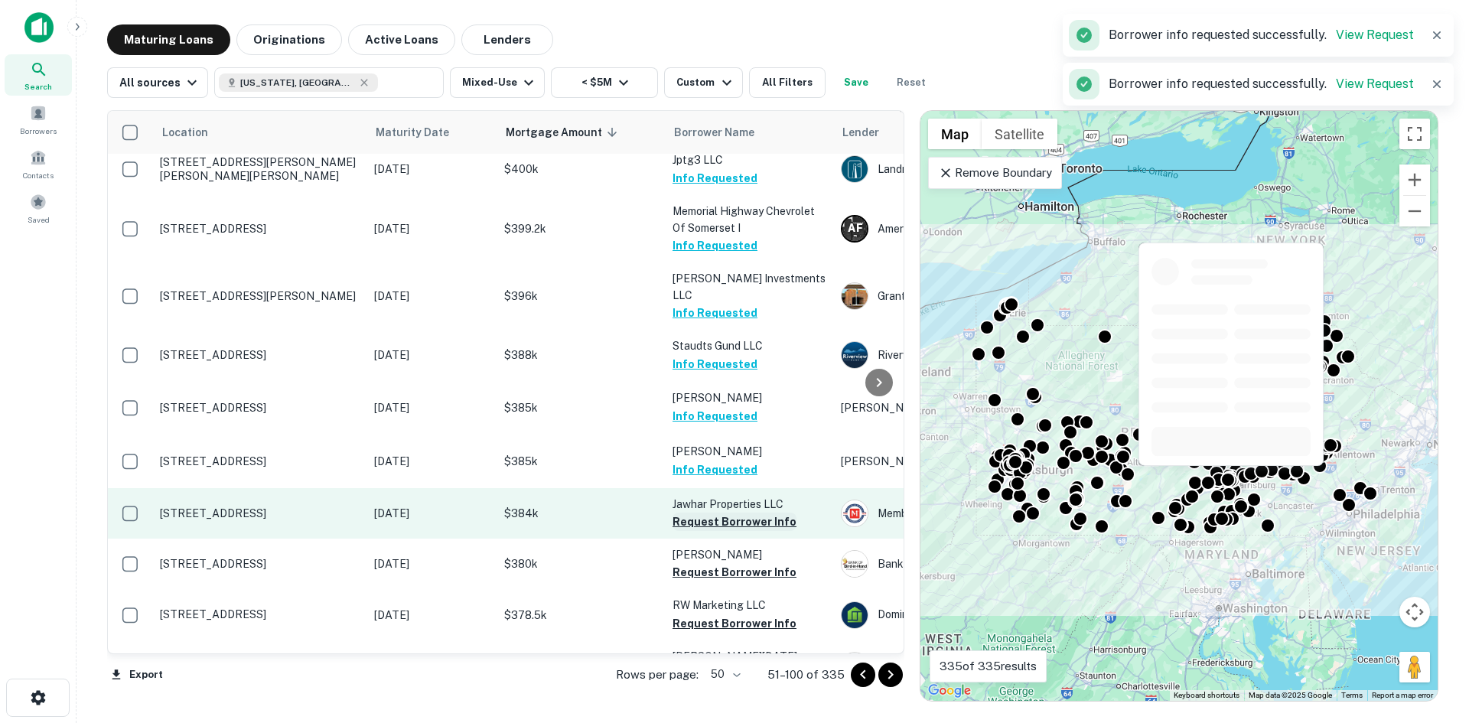
click at [714, 513] on button "Request Borrower Info" at bounding box center [735, 522] width 124 height 18
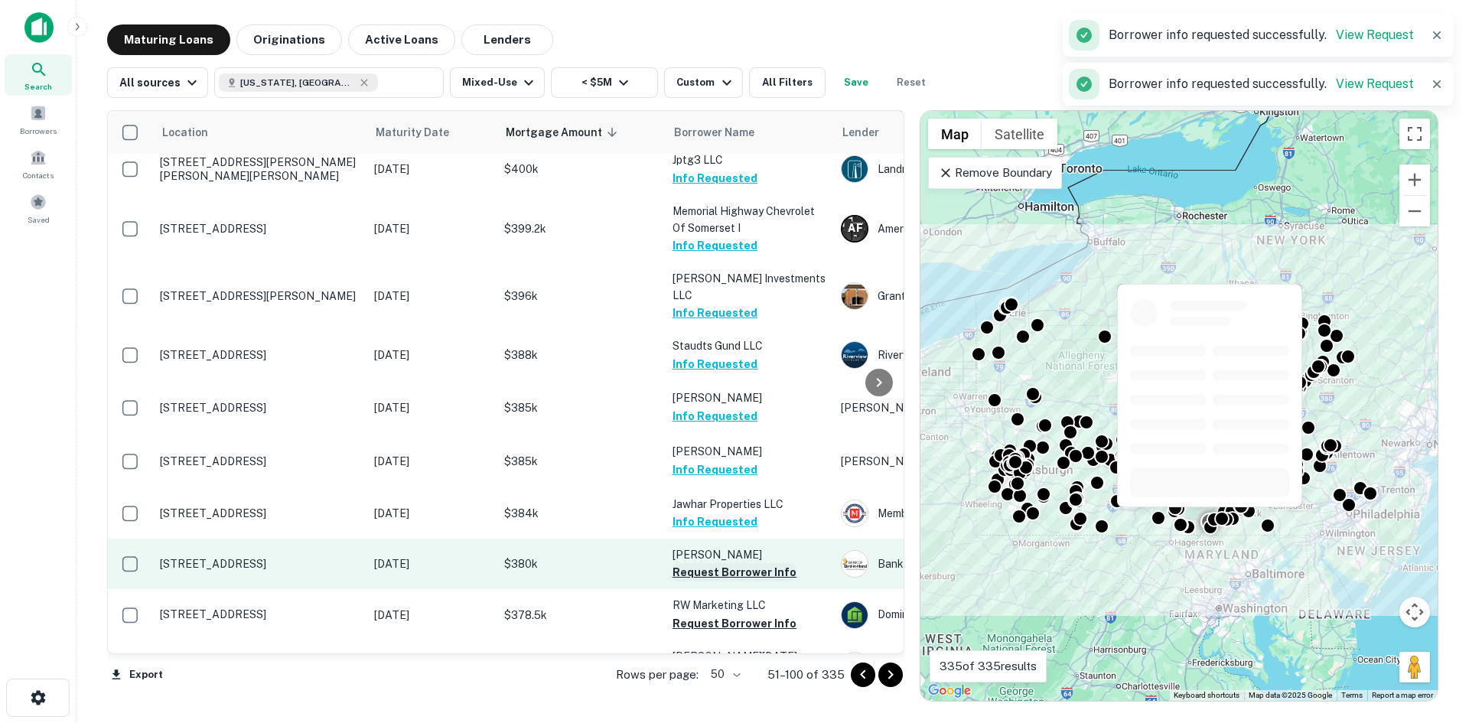
click at [721, 563] on button "Request Borrower Info" at bounding box center [735, 572] width 124 height 18
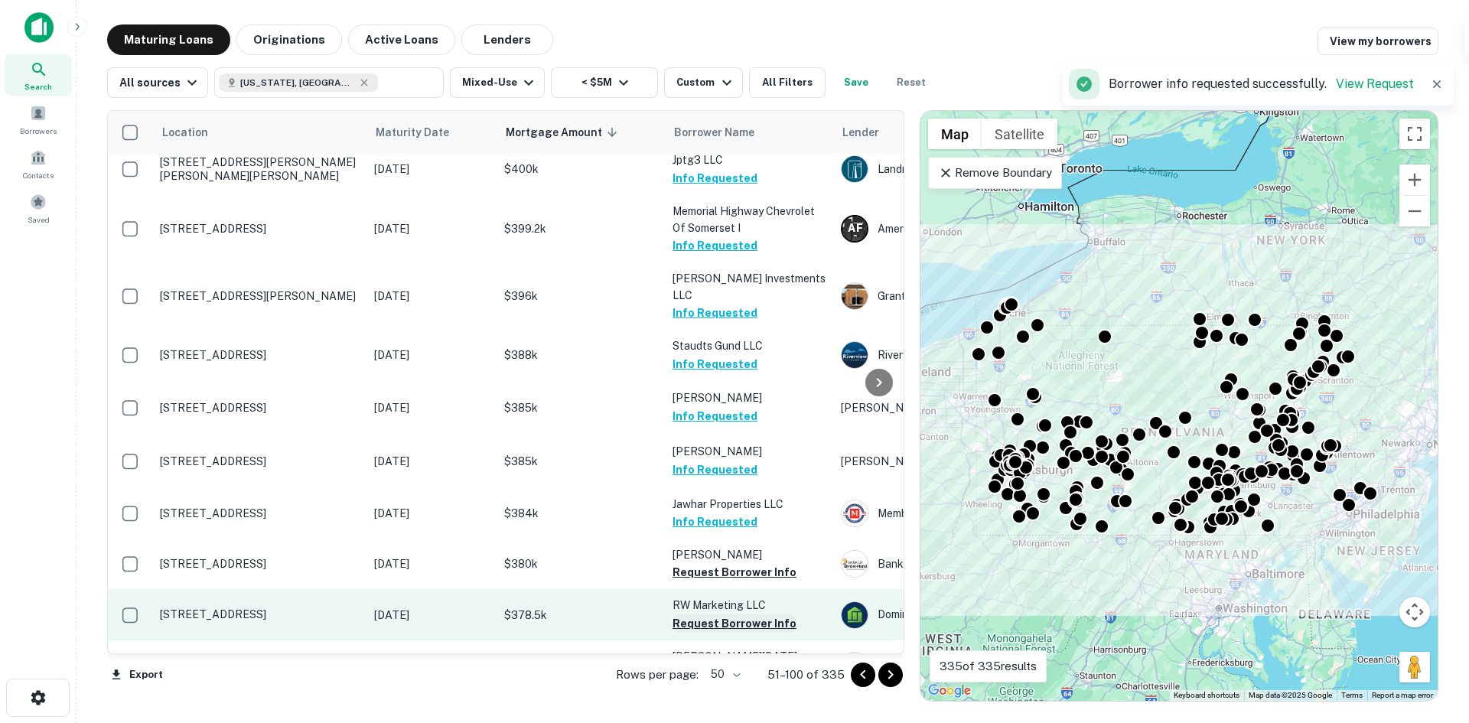
click at [712, 615] on button "Request Borrower Info" at bounding box center [735, 624] width 124 height 18
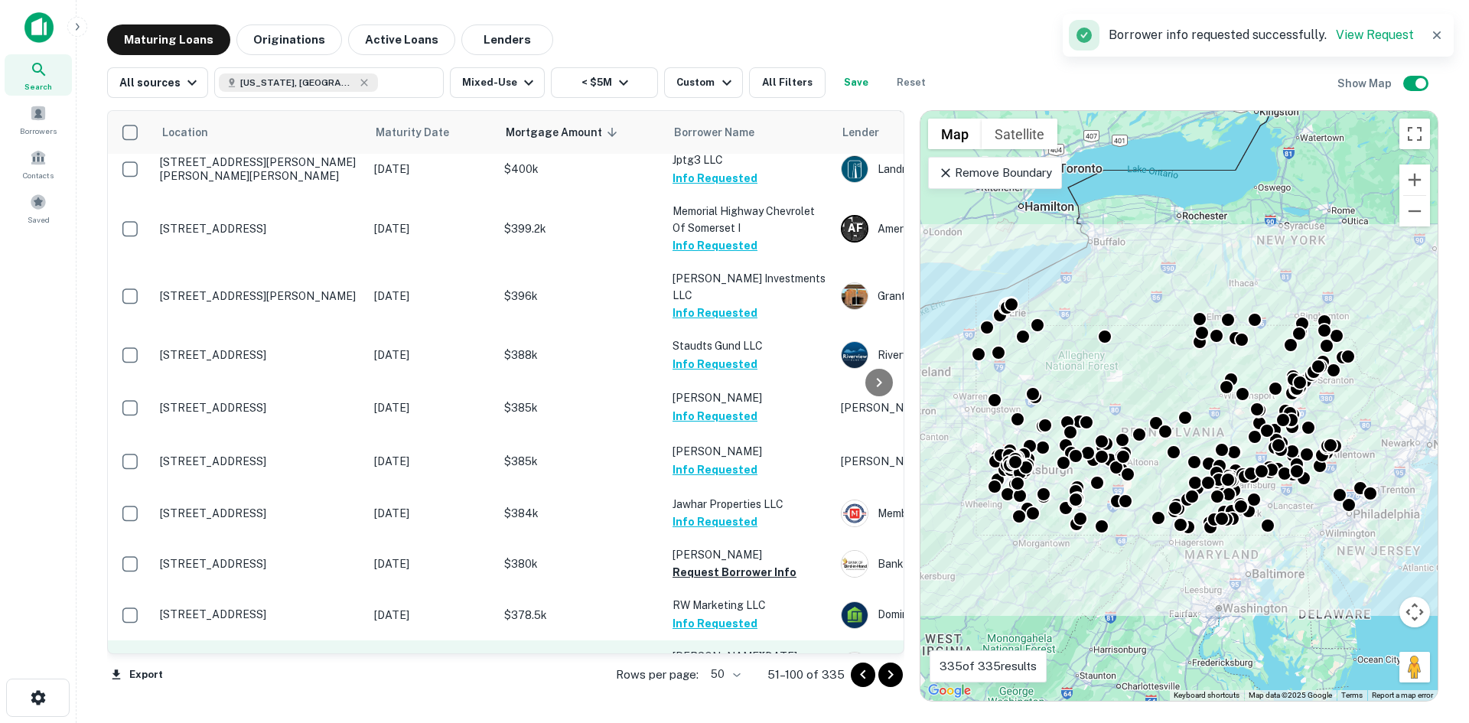
click at [701, 665] on button "Request Borrower Info" at bounding box center [735, 674] width 124 height 18
